Goal: Obtain resource: Obtain resource

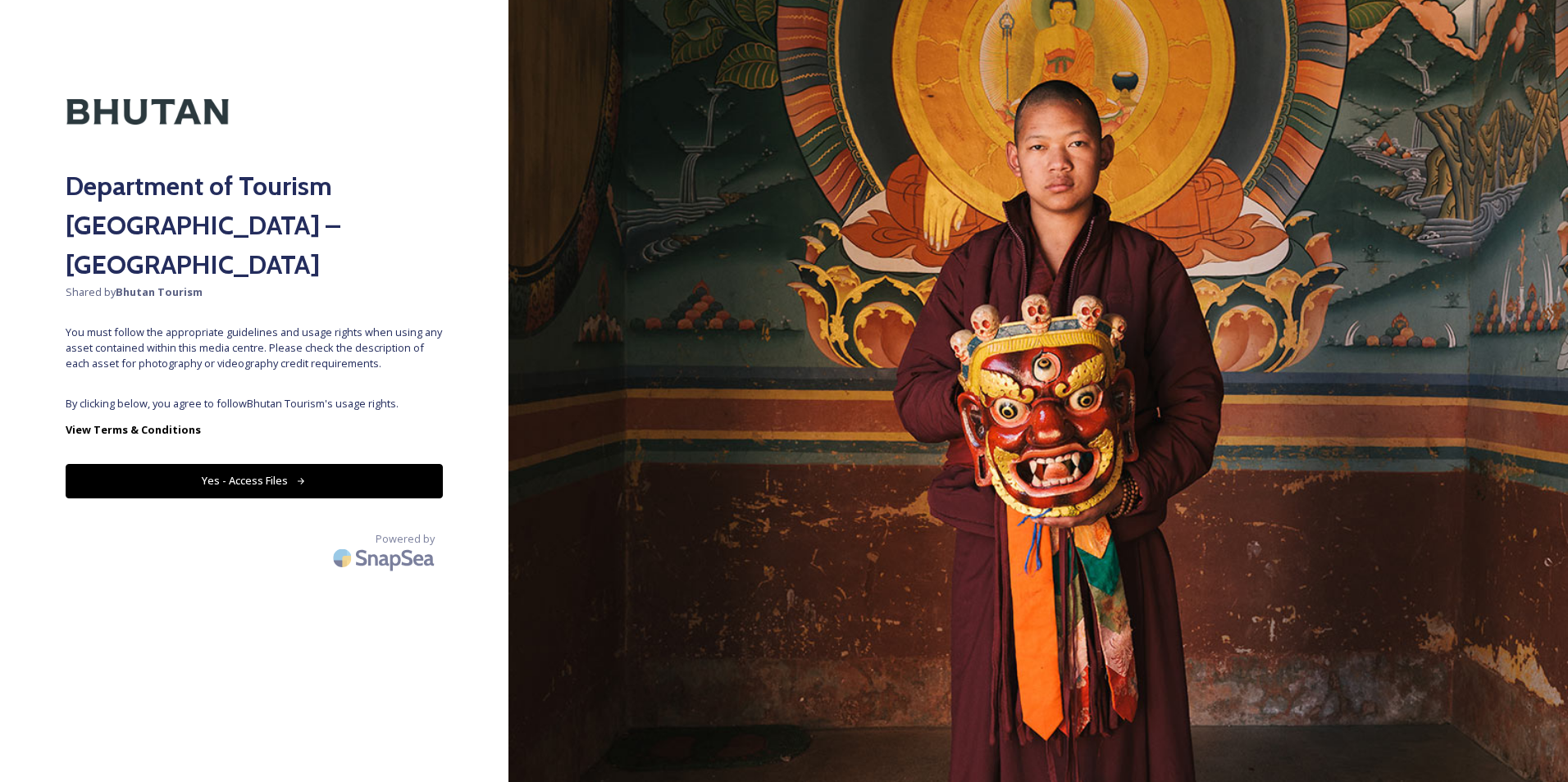
click at [415, 464] on button "Yes - Access Files" at bounding box center [255, 481] width 378 height 34
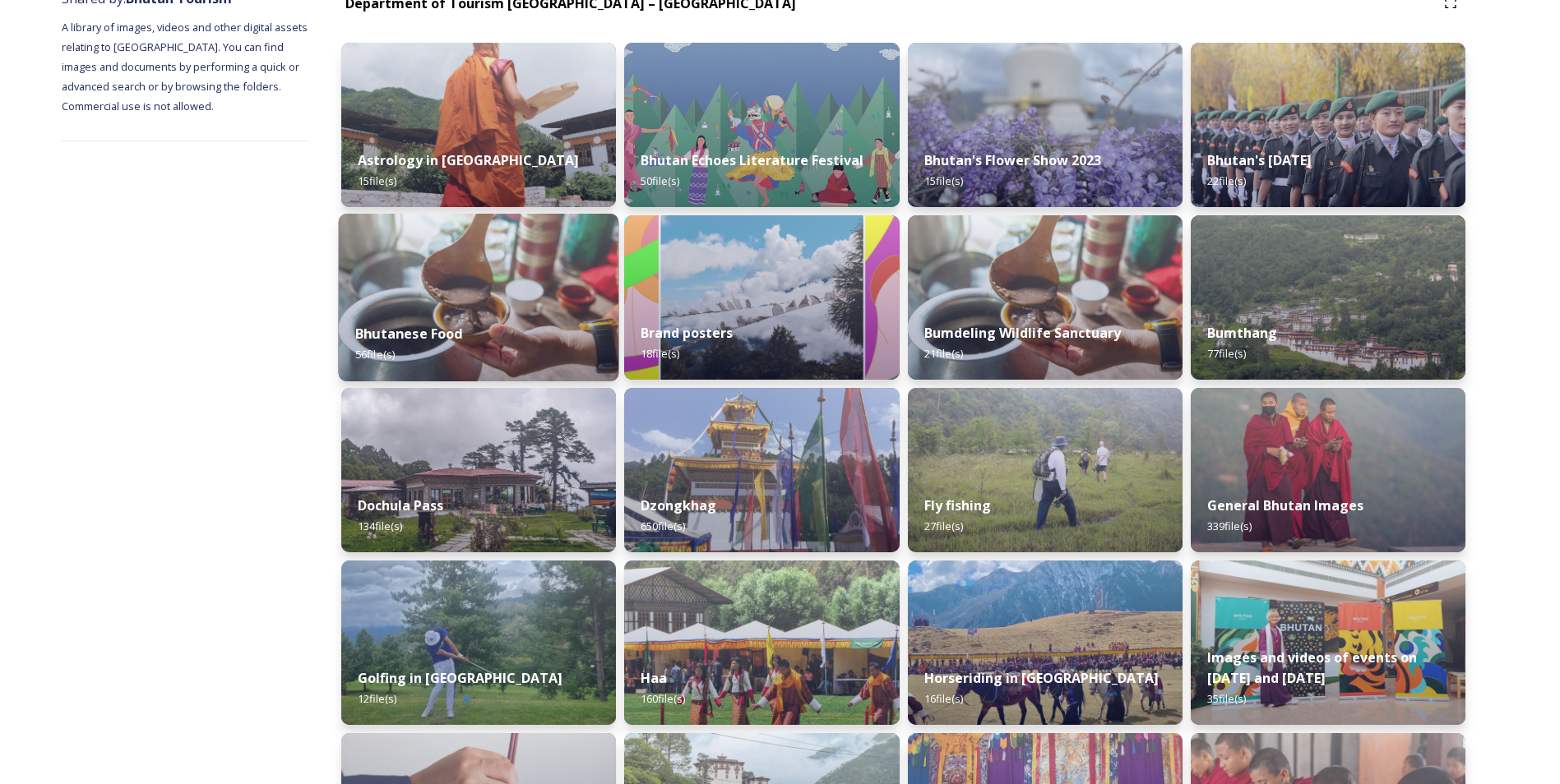
scroll to position [246, 0]
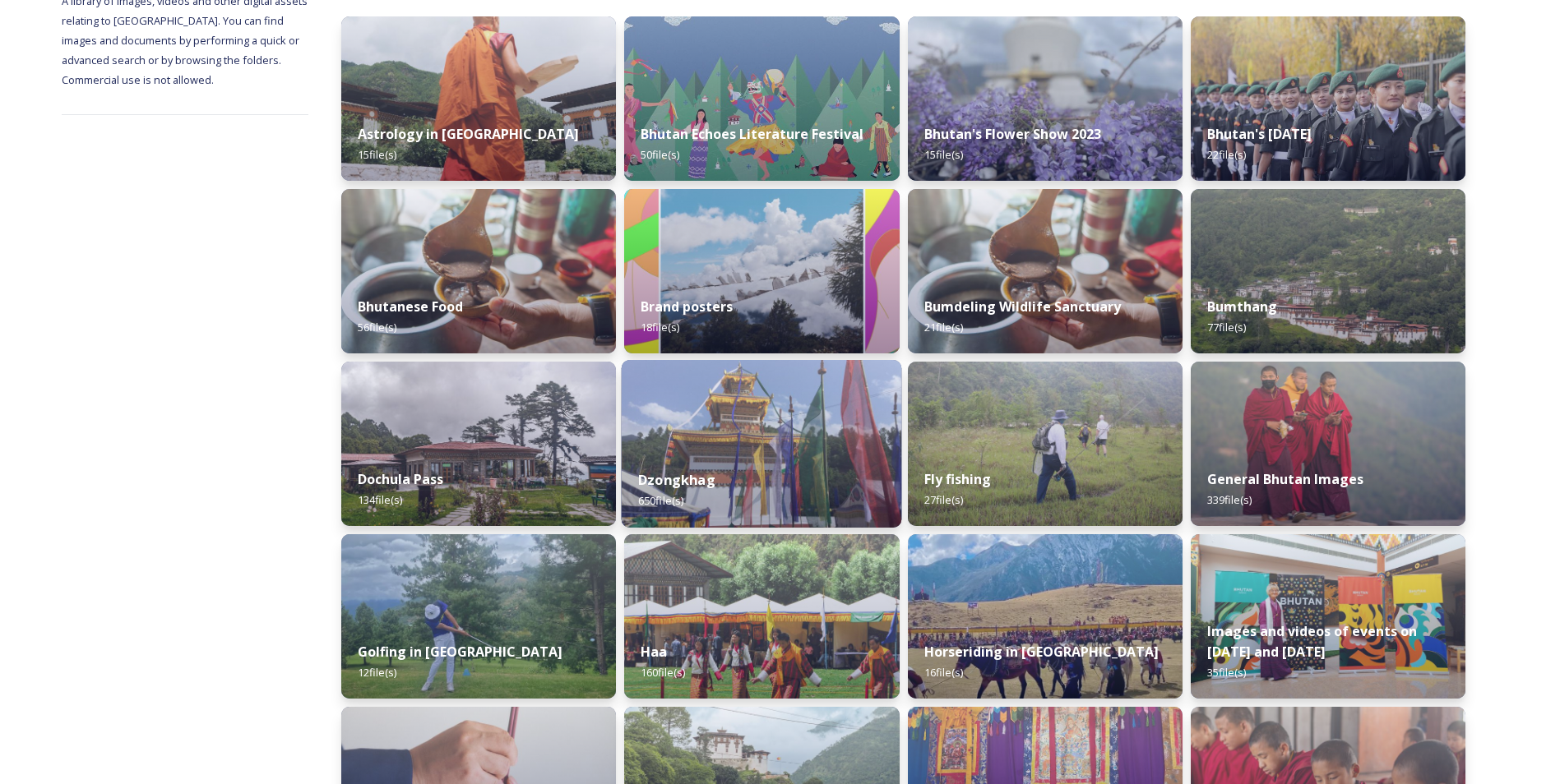
click at [723, 493] on div "Dzongkhag 650 file(s)" at bounding box center [762, 490] width 280 height 75
click at [727, 471] on div "Dzongkhag 650 file(s)" at bounding box center [762, 490] width 280 height 75
